Goal: Information Seeking & Learning: Learn about a topic

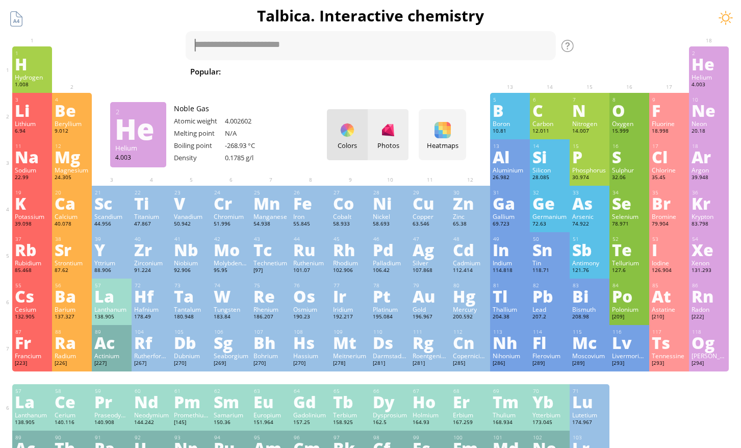
click at [401, 141] on div "Photos" at bounding box center [388, 145] width 41 height 9
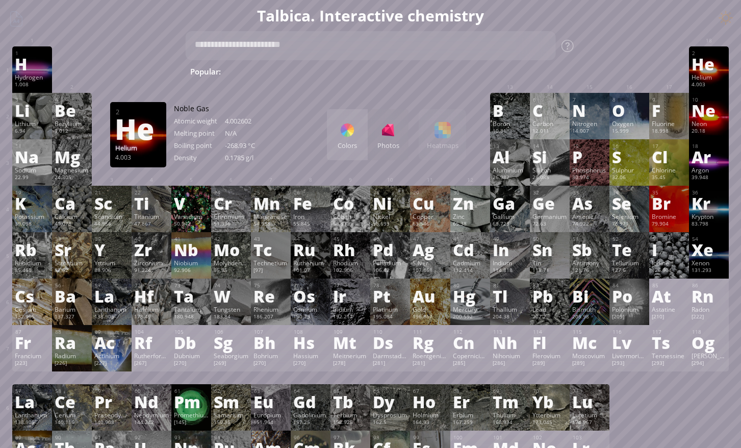
click at [346, 128] on div at bounding box center [347, 130] width 16 height 16
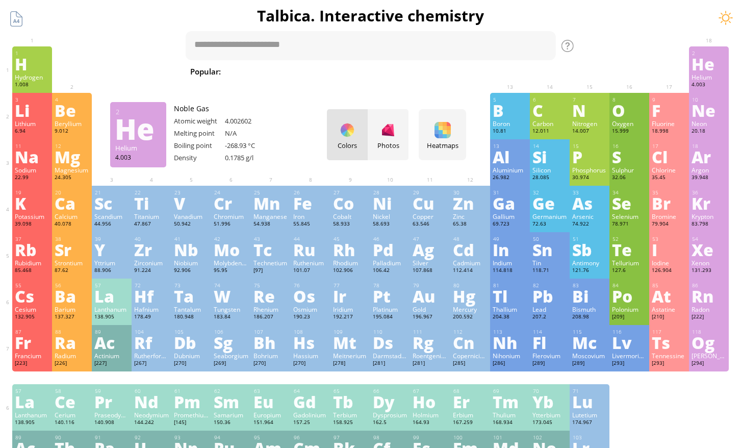
click at [555, 72] on span "[MEDICAL_DATA]" at bounding box center [592, 71] width 74 height 12
click at [633, 73] on span "Fe + O 2" at bounding box center [653, 71] width 40 height 12
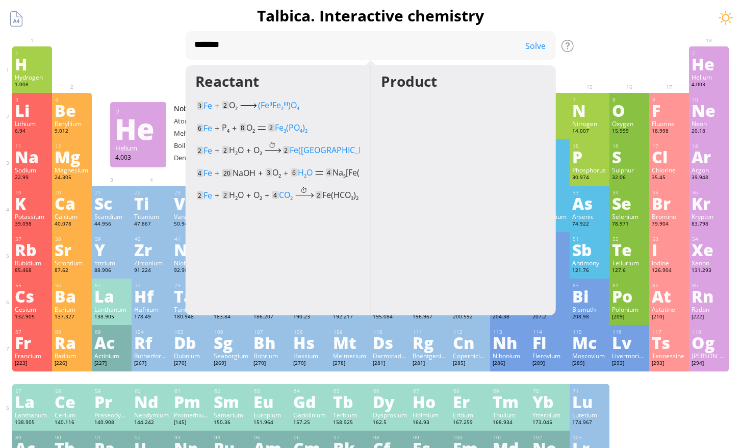
click at [628, 38] on div "Summary Molecular formula Molecular weight Exact mass Monoisotopic mass Classif…" at bounding box center [370, 432] width 741 height 865
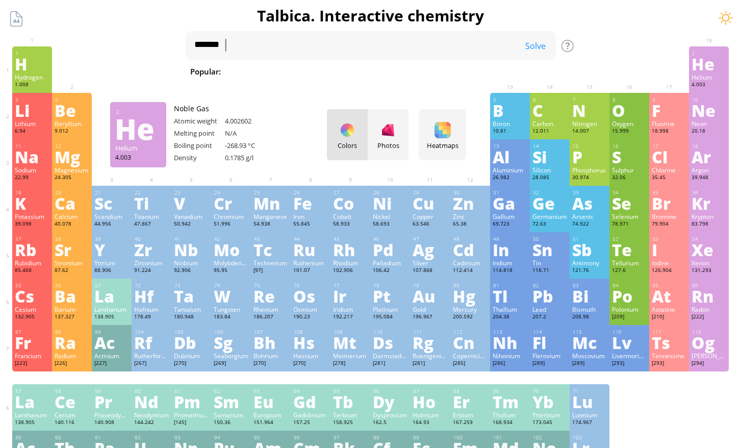
click at [554, 76] on span "[MEDICAL_DATA]" at bounding box center [591, 71] width 74 height 12
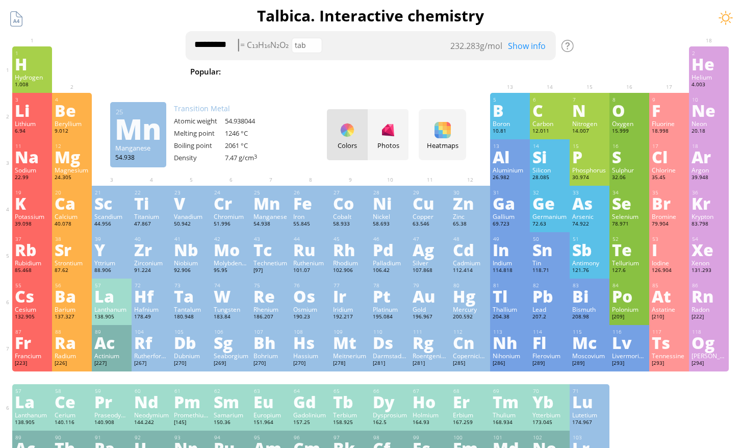
type textarea "**********"
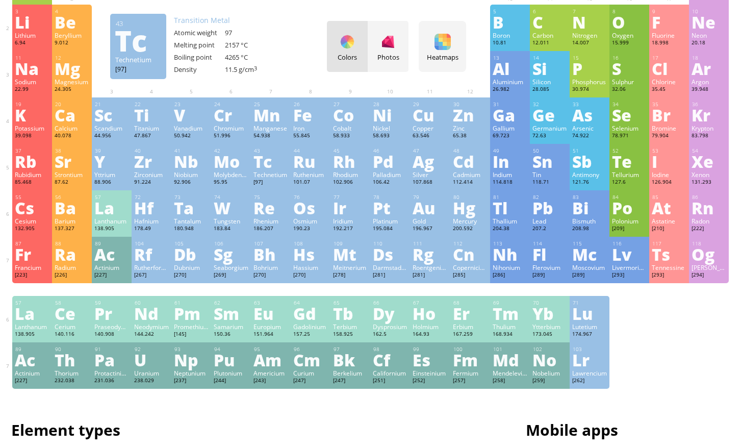
scroll to position [94, 0]
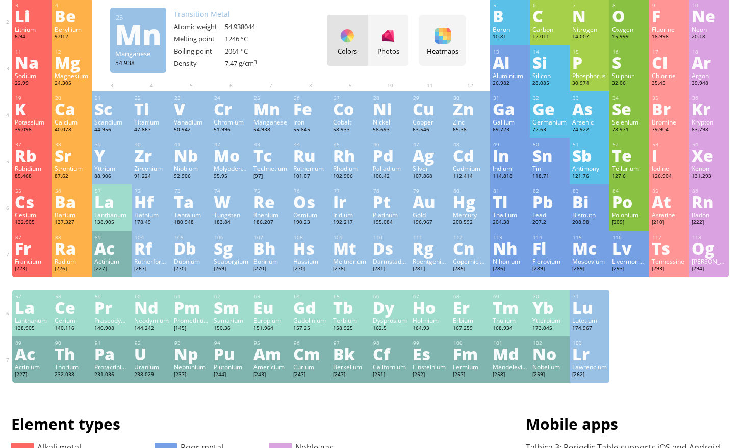
click at [280, 116] on div "Mn" at bounding box center [271, 109] width 35 height 16
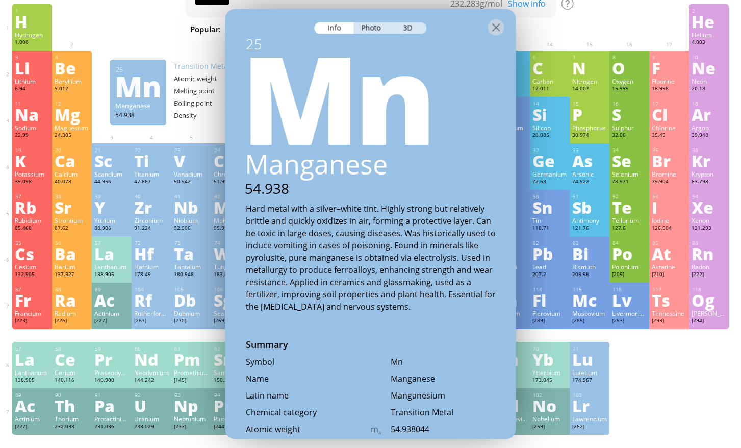
scroll to position [44, 0]
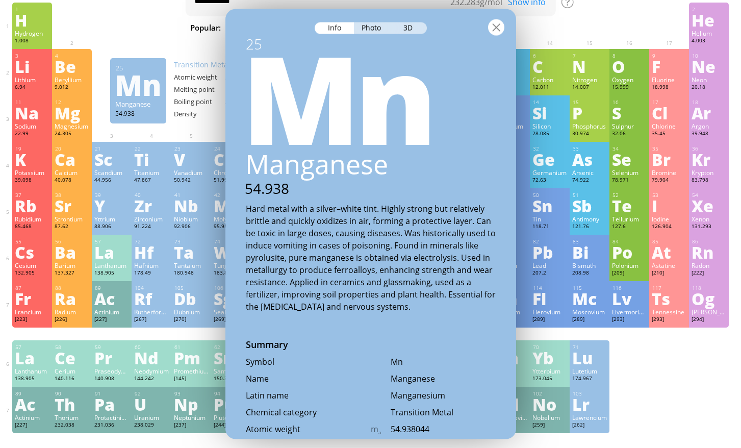
click at [494, 27] on div at bounding box center [496, 27] width 16 height 16
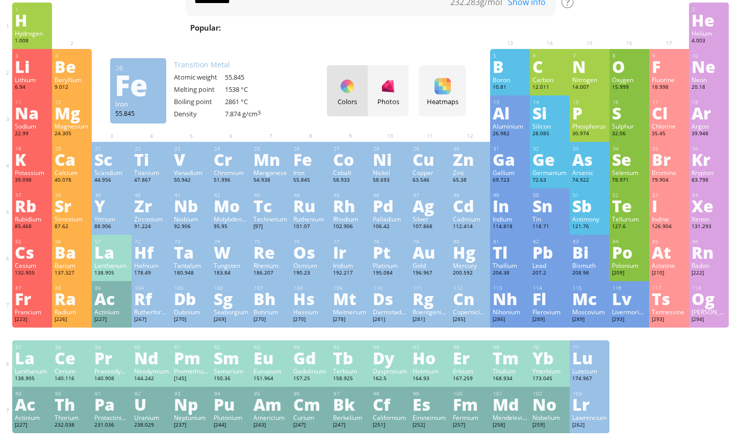
click at [309, 151] on div "Fe" at bounding box center [310, 159] width 35 height 16
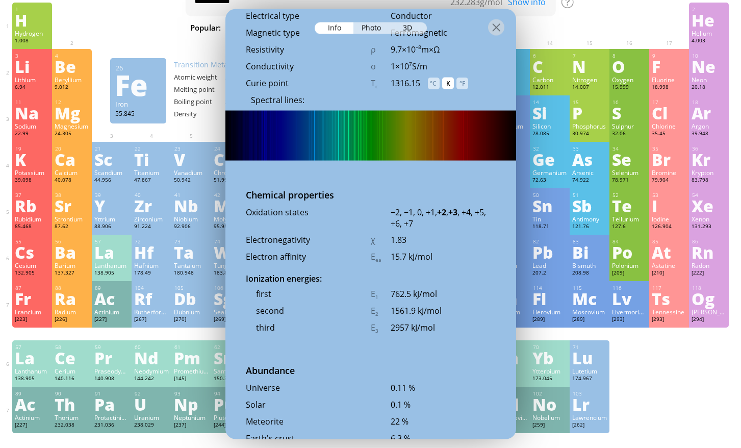
scroll to position [1841, 0]
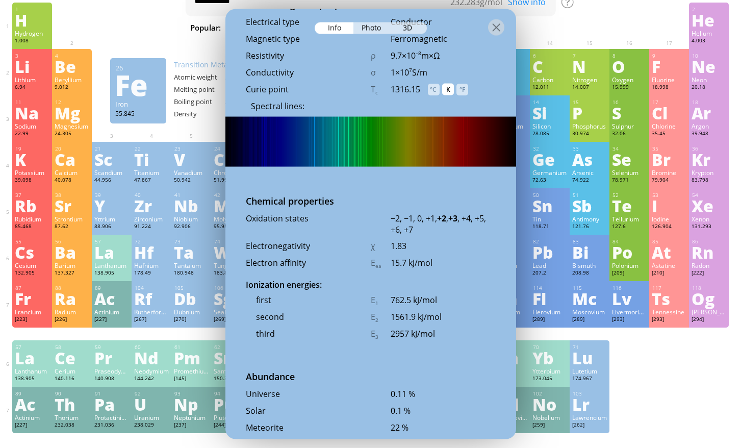
click at [426, 92] on div "1316.15" at bounding box center [410, 89] width 38 height 11
click at [433, 91] on div "°C" at bounding box center [434, 90] width 12 height 12
click at [450, 94] on div "K" at bounding box center [448, 90] width 12 height 12
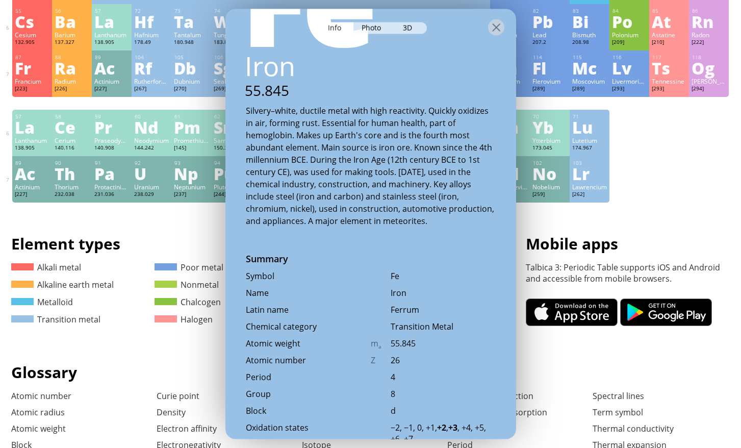
scroll to position [0, 0]
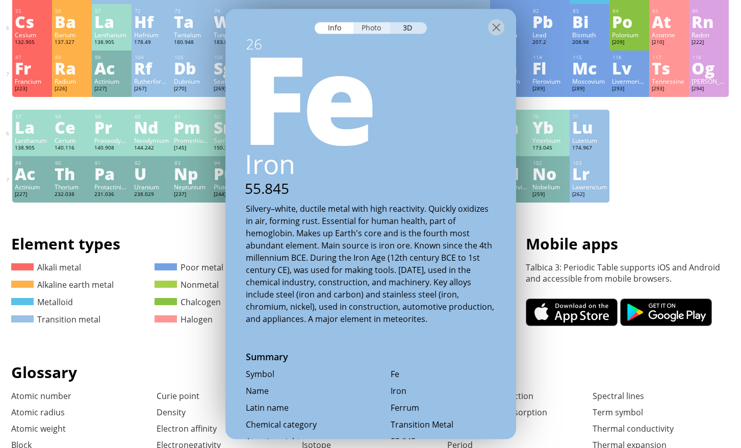
click at [369, 29] on div "Photo" at bounding box center [372, 28] width 37 height 12
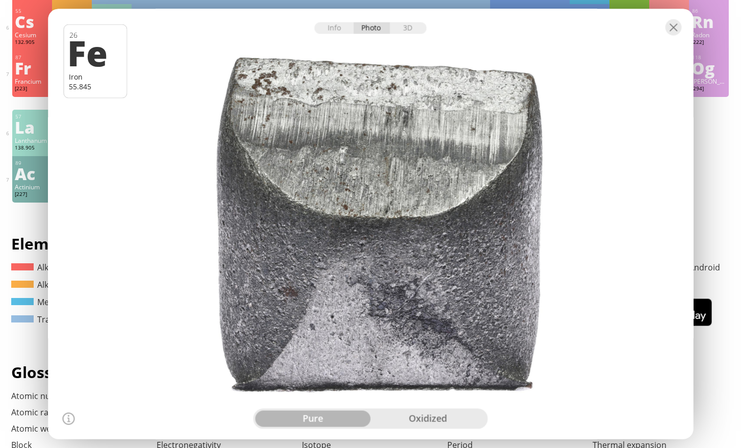
click at [419, 424] on div "oxidized" at bounding box center [428, 418] width 115 height 16
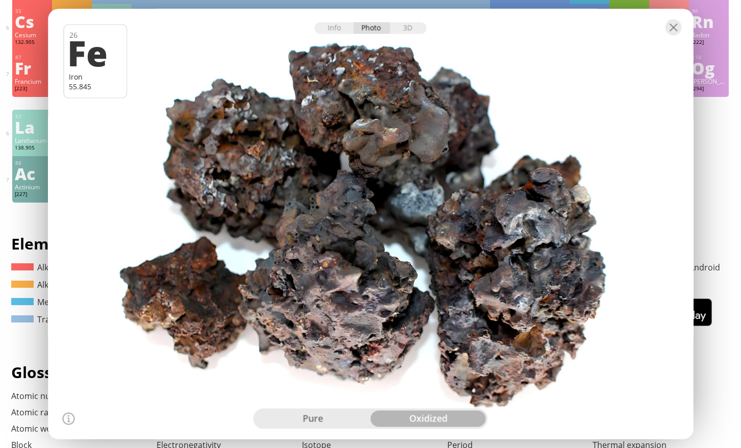
click at [352, 418] on div "pure" at bounding box center [313, 418] width 115 height 16
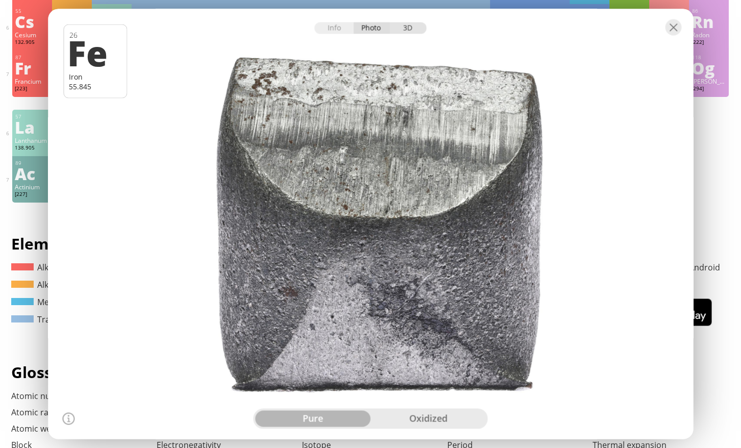
click at [407, 29] on div "3D" at bounding box center [408, 28] width 37 height 12
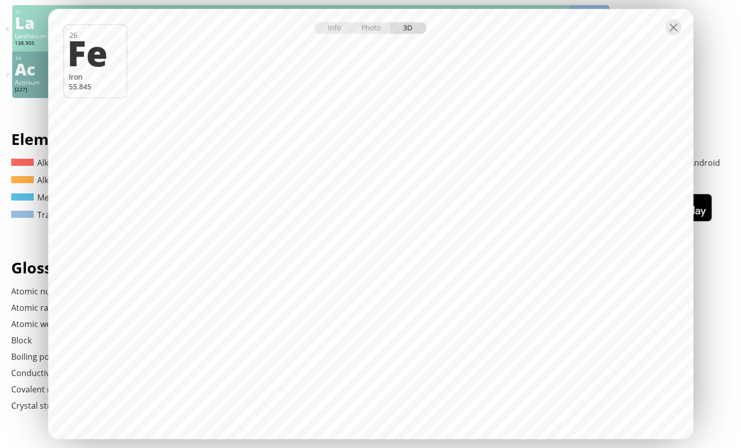
scroll to position [384, 0]
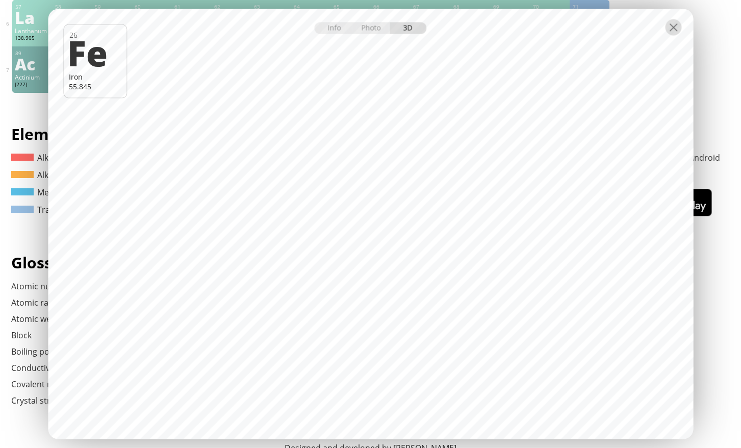
click at [676, 31] on div at bounding box center [673, 27] width 16 height 16
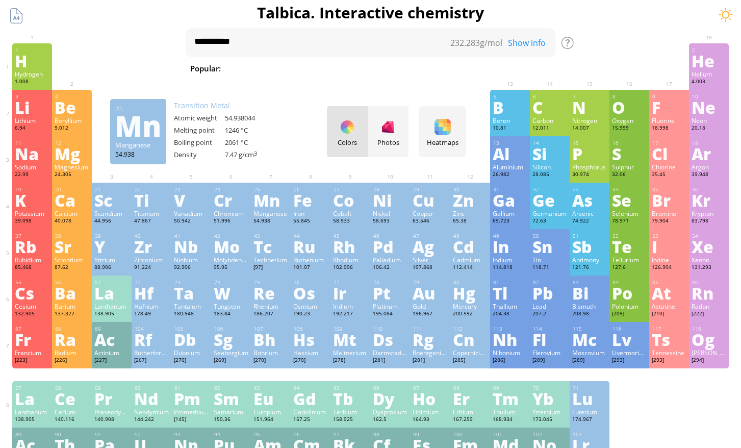
scroll to position [0, 0]
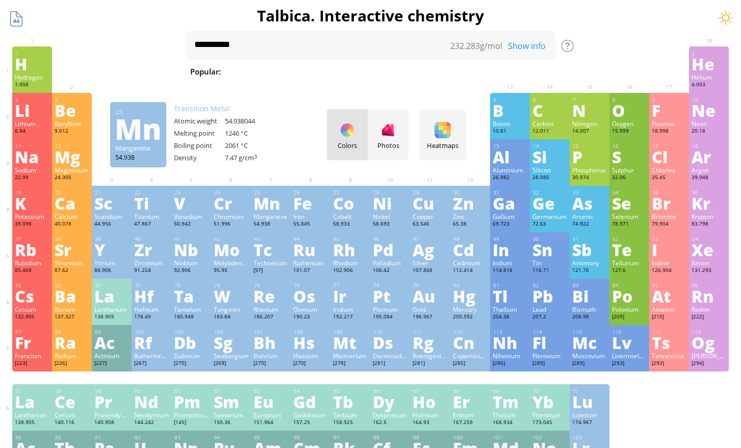
click at [23, 19] on div at bounding box center [16, 18] width 19 height 19
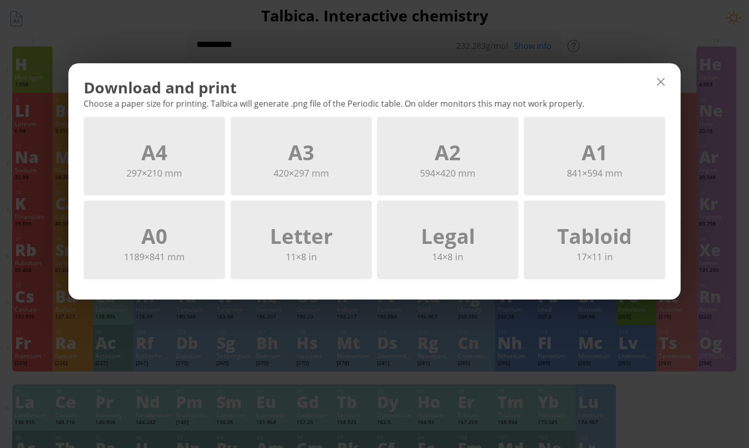
click at [662, 82] on div at bounding box center [661, 81] width 16 height 16
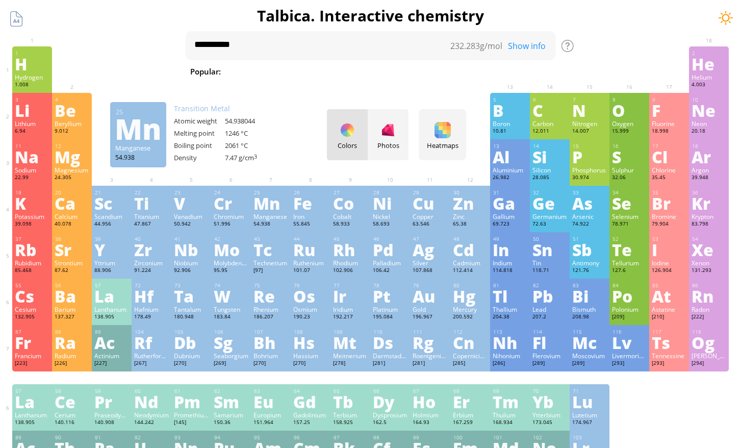
click at [724, 15] on div at bounding box center [725, 17] width 15 height 15
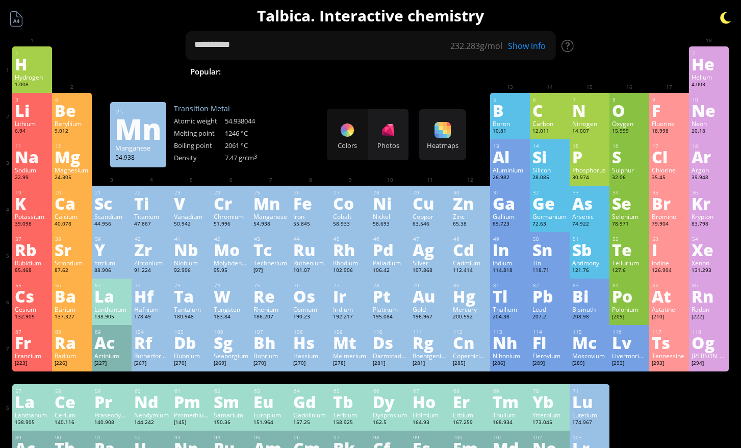
click at [724, 15] on div at bounding box center [725, 17] width 15 height 15
